Goal: Check status: Check status

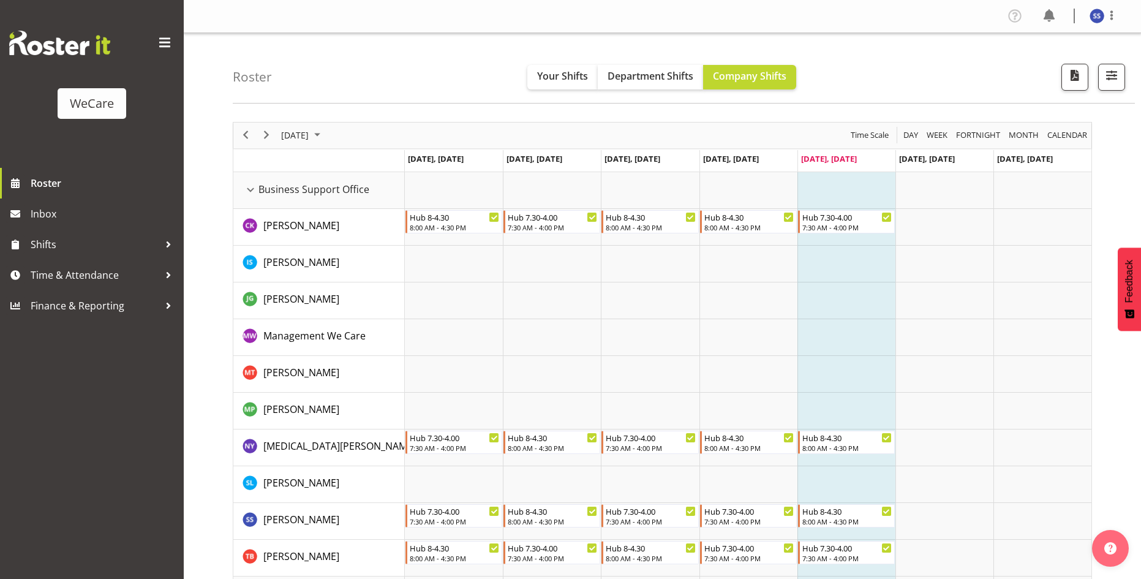
scroll to position [61, 0]
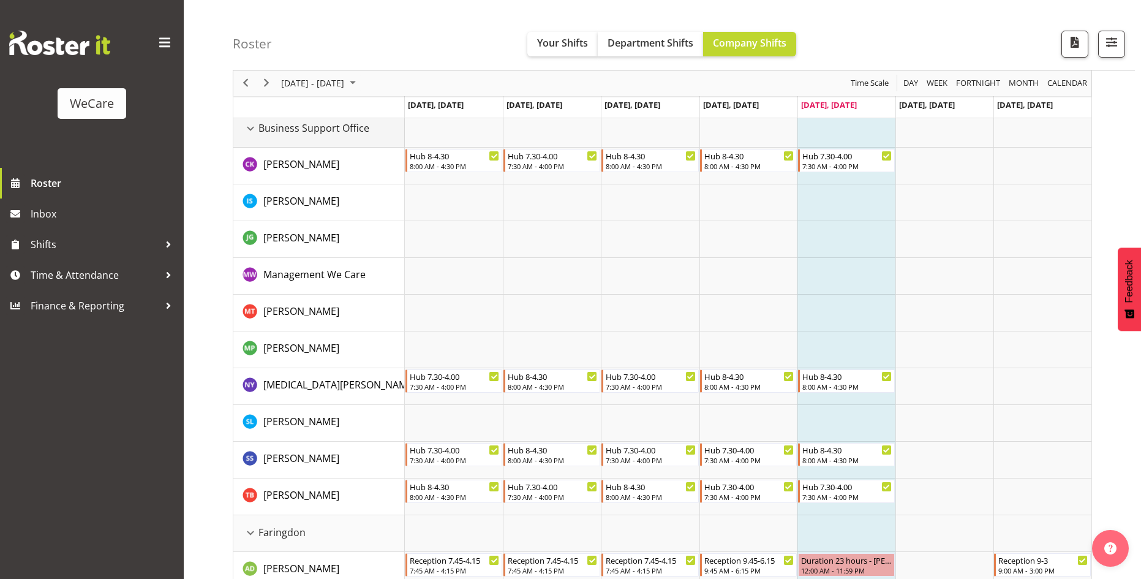
click at [247, 130] on div "Business Support Office resource" at bounding box center [251, 129] width 16 height 16
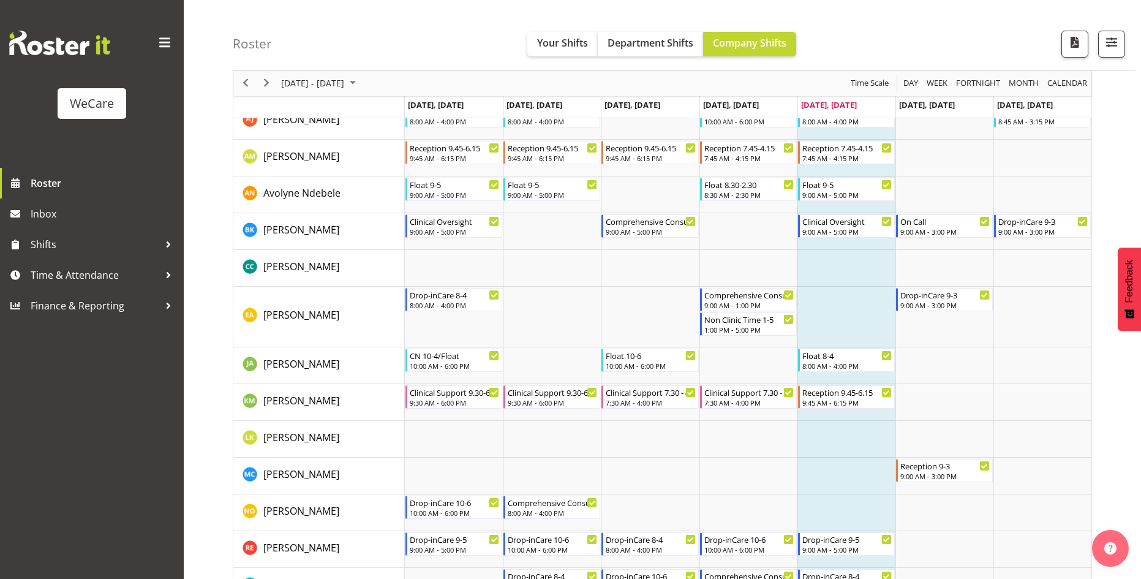
scroll to position [184, 0]
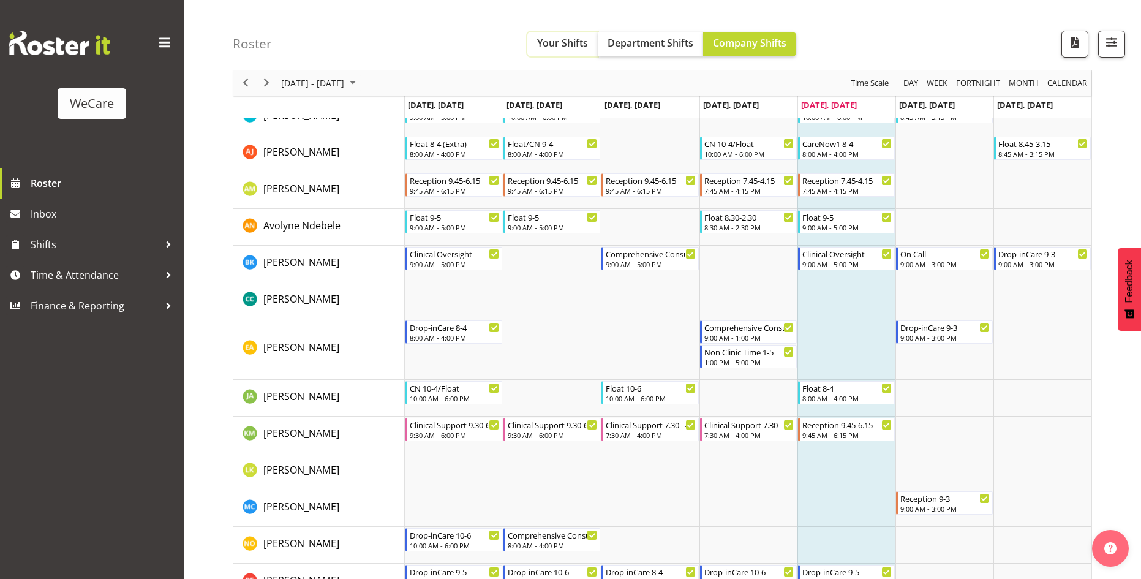
click at [572, 34] on button "Your Shifts" at bounding box center [562, 44] width 70 height 25
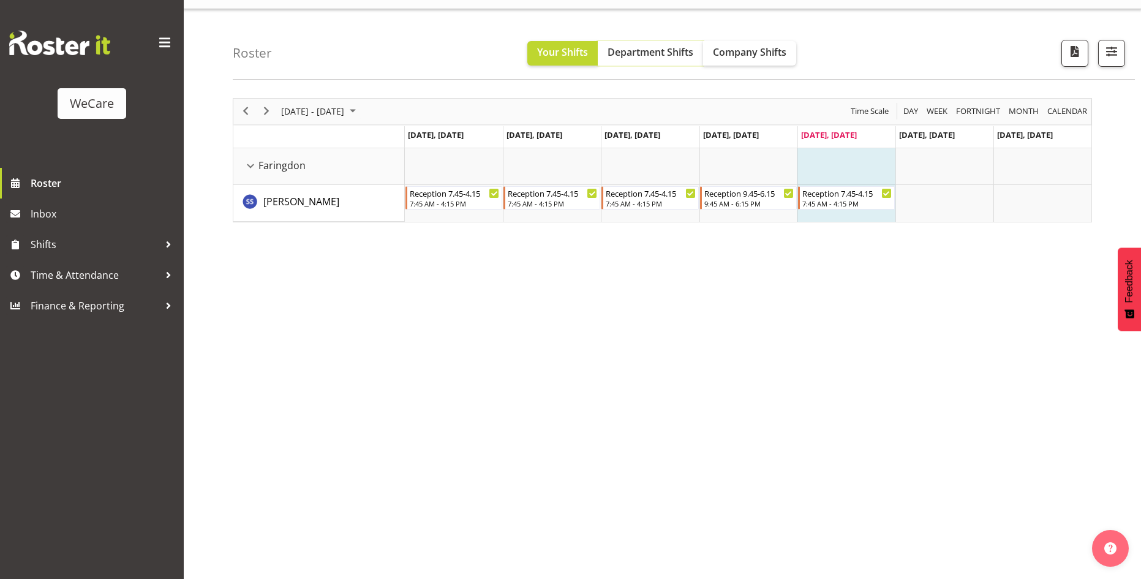
click at [640, 51] on span "Department Shifts" at bounding box center [651, 51] width 86 height 13
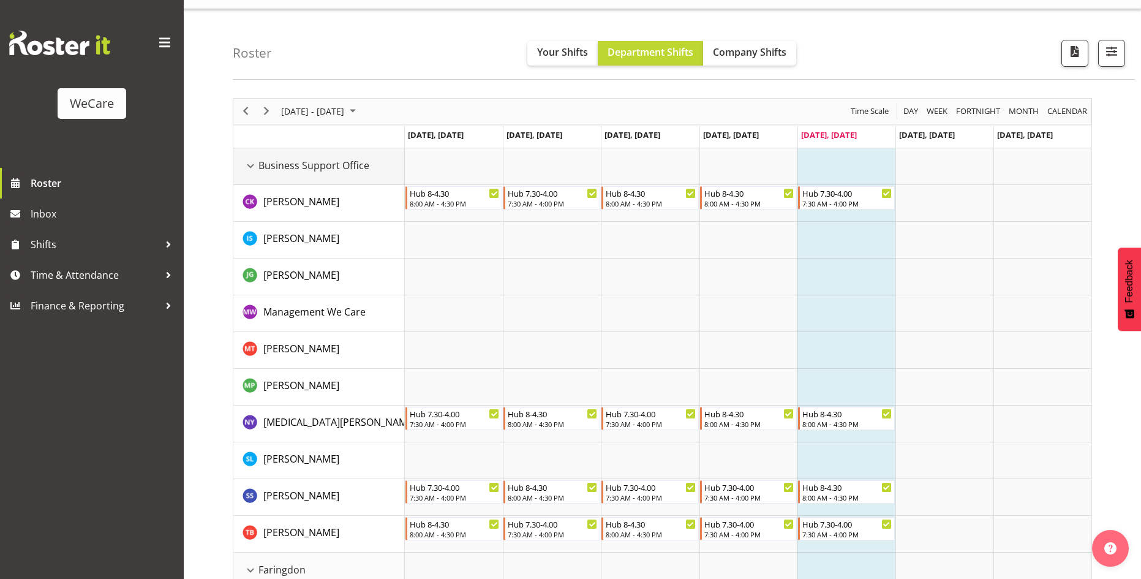
click at [252, 172] on div "Business Support Office resource" at bounding box center [251, 166] width 16 height 16
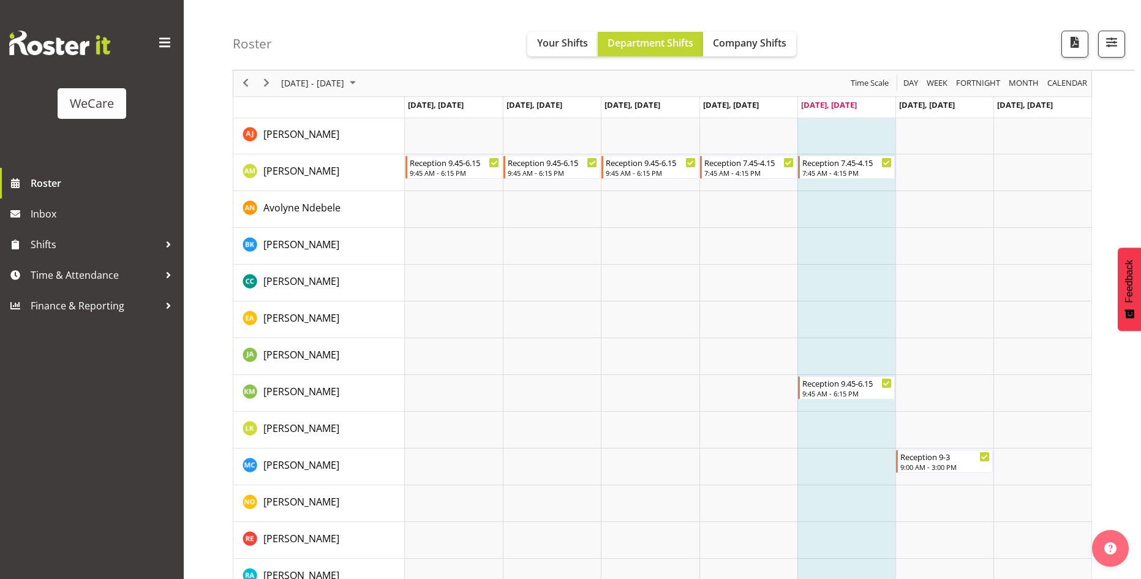
scroll to position [24, 0]
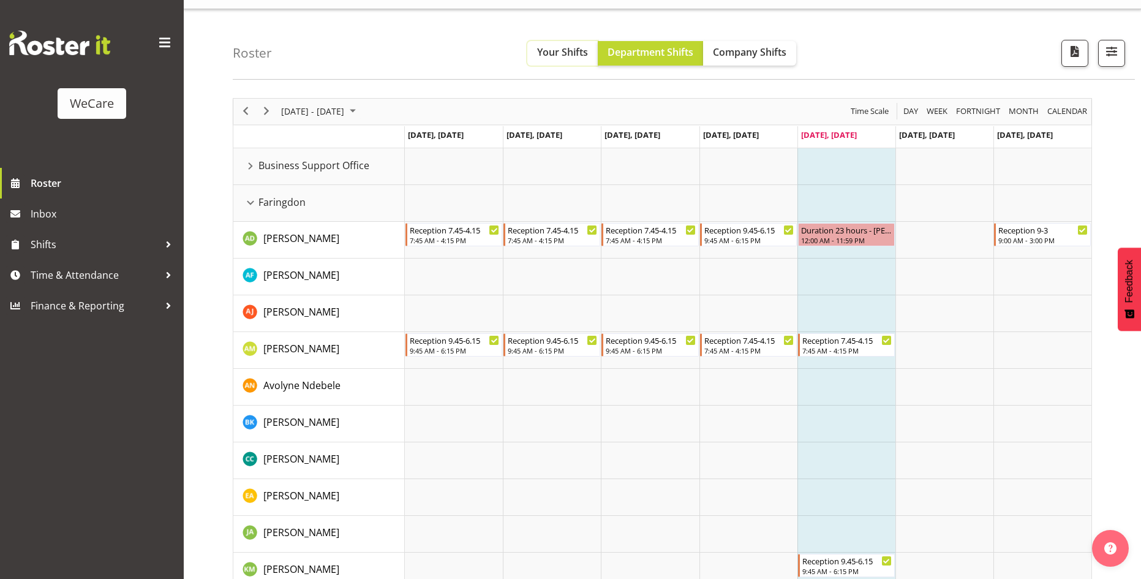
click at [542, 45] on button "Your Shifts" at bounding box center [562, 53] width 70 height 25
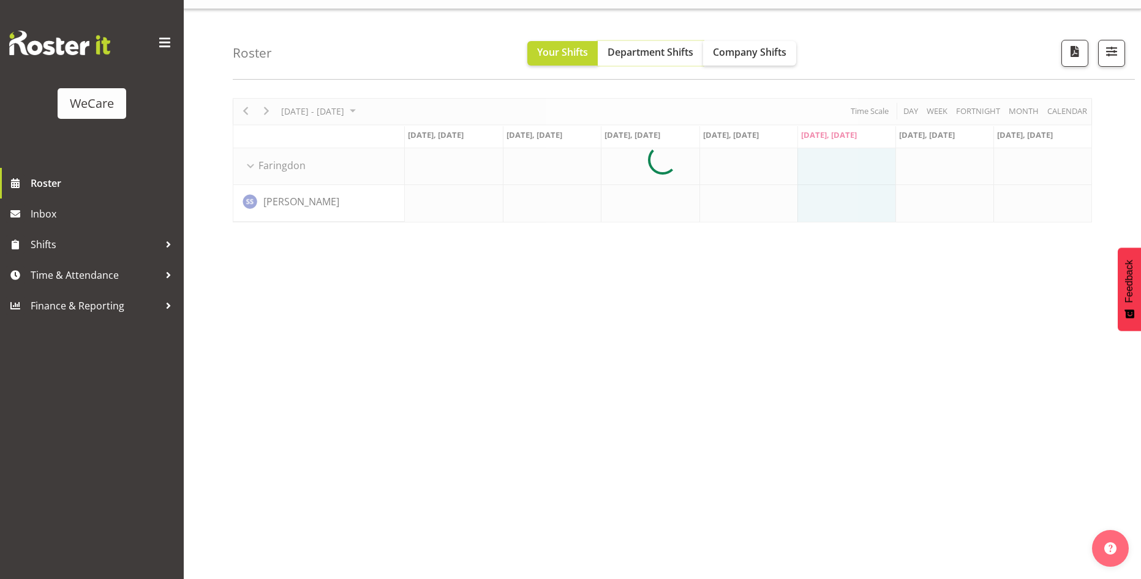
click at [661, 52] on span "Department Shifts" at bounding box center [651, 51] width 86 height 13
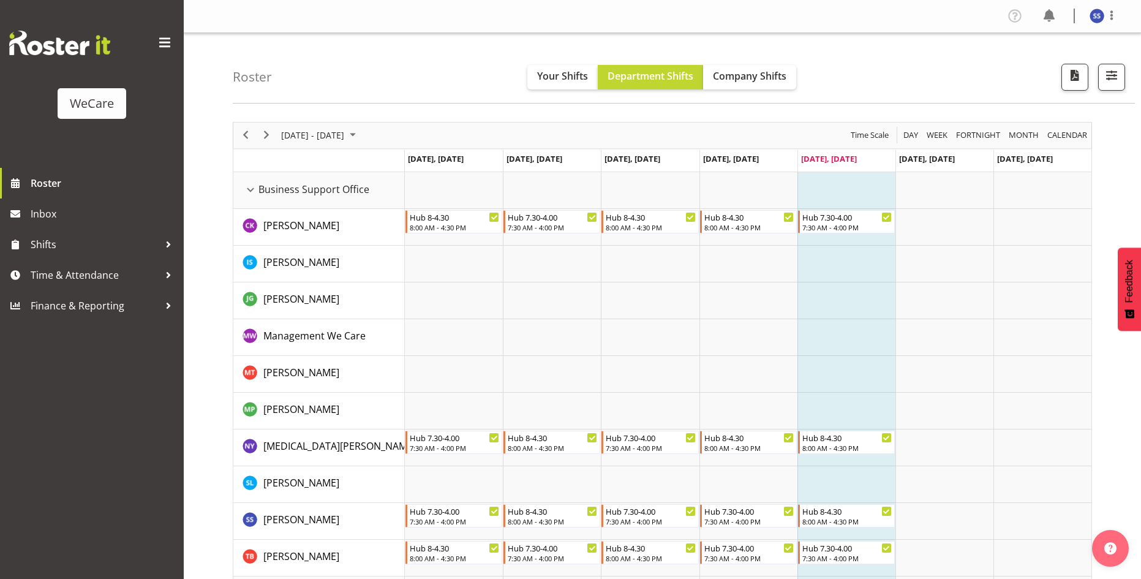
drag, startPoint x: 273, startPoint y: 169, endPoint x: 274, endPoint y: 179, distance: 9.9
click at [273, 169] on td "Timeline Week of October 3, 2025" at bounding box center [319, 161] width 172 height 22
click at [277, 183] on span "Business Support Office" at bounding box center [314, 189] width 111 height 15
click at [260, 193] on span "Business Support Office" at bounding box center [314, 189] width 111 height 15
click at [254, 194] on div "Business Support Office resource" at bounding box center [251, 190] width 16 height 16
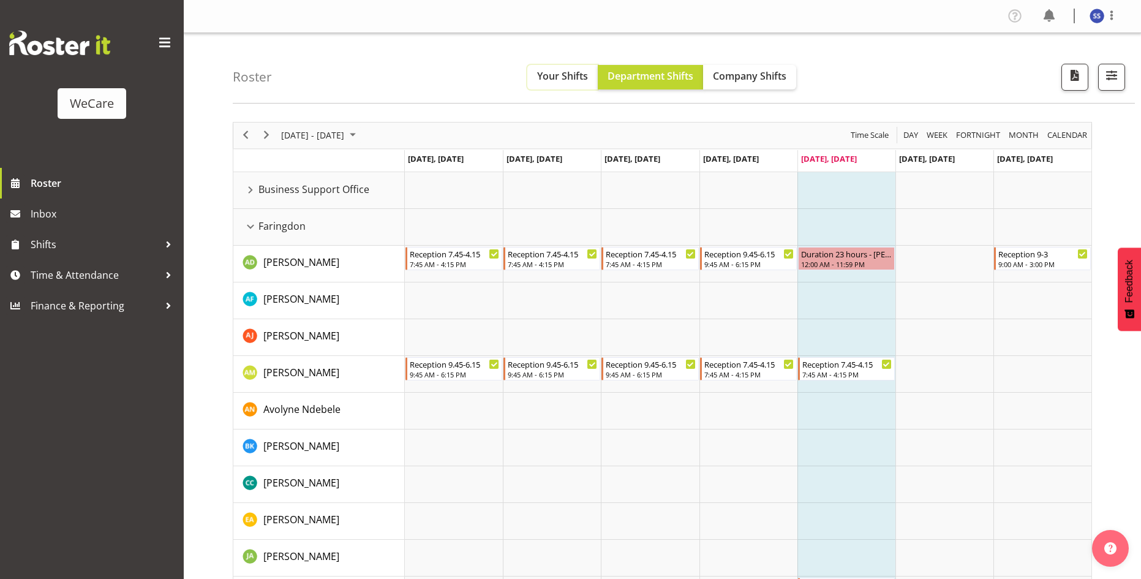
click at [574, 69] on button "Your Shifts" at bounding box center [562, 77] width 70 height 25
